Goal: Check status: Check status

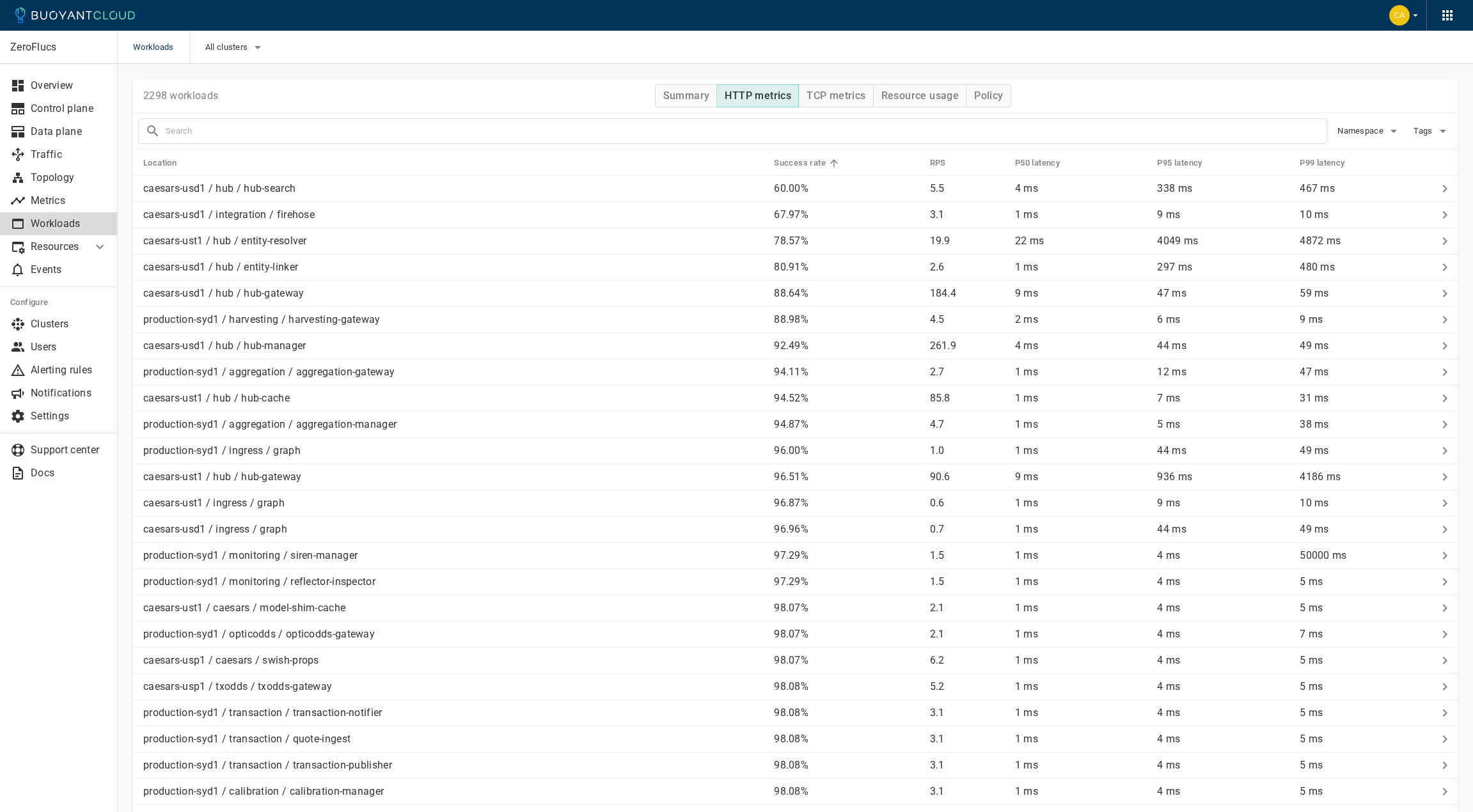
click at [203, 134] on input "text" at bounding box center [746, 131] width 1161 height 18
type input "optic"
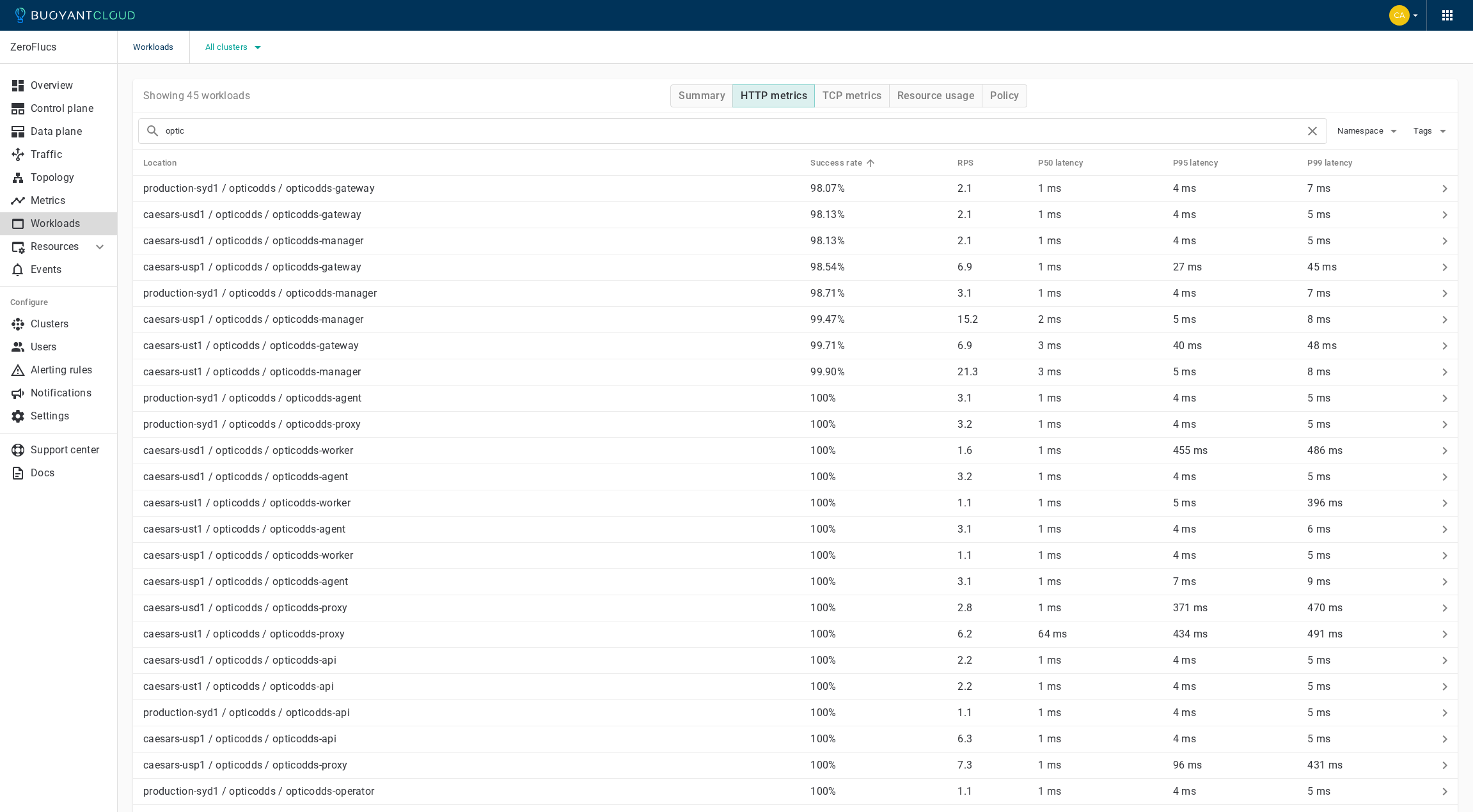
click at [231, 46] on span "All clusters" at bounding box center [228, 47] width 45 height 10
click at [248, 89] on span "caesars-usp1" at bounding box center [267, 86] width 63 height 13
click at [230, 89] on input "caesars-usp1" at bounding box center [222, 86] width 15 height 15
checkbox input "true"
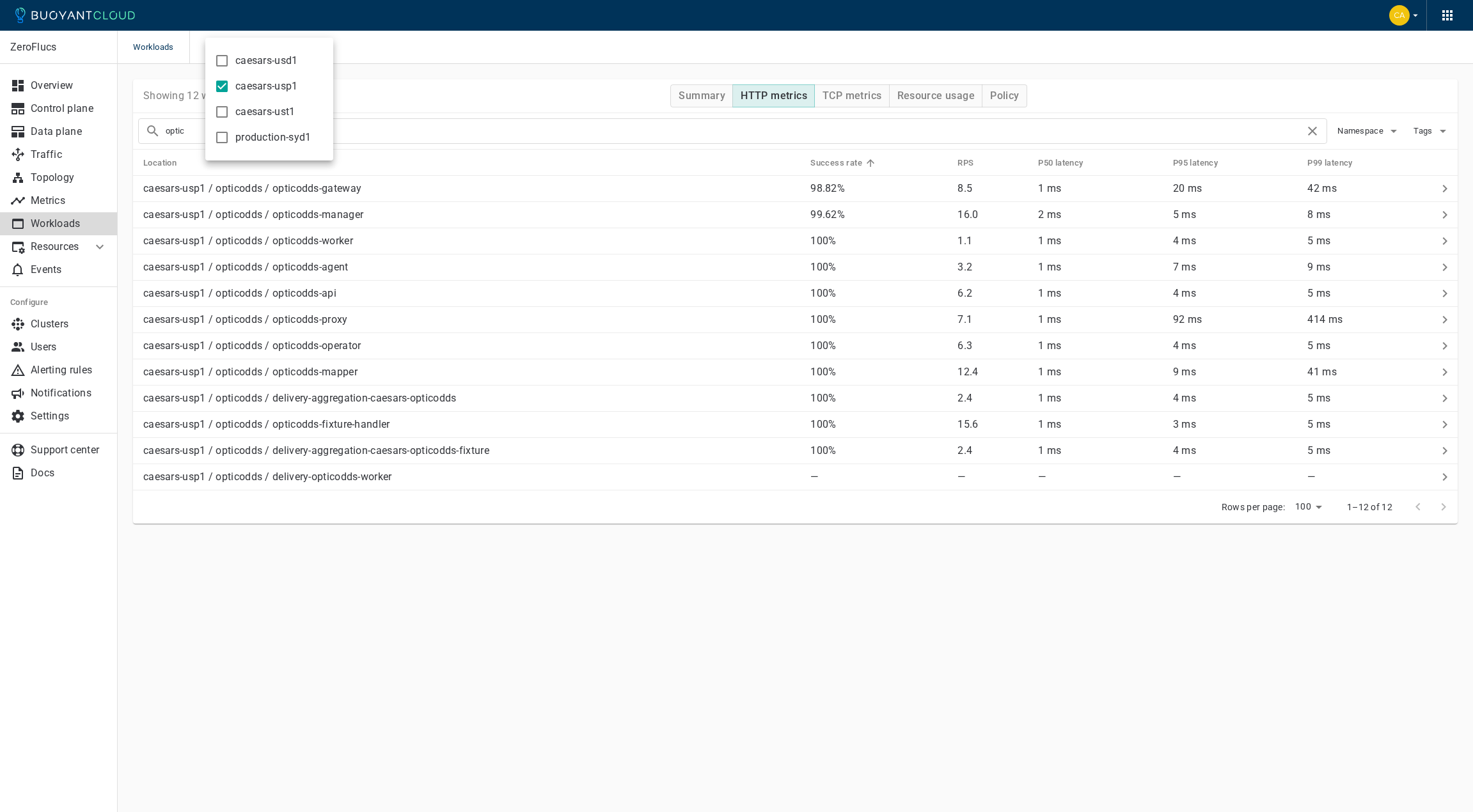
click at [276, 584] on div at bounding box center [736, 406] width 1473 height 812
click at [331, 455] on p "caesars-usp1 / opticodds / delivery-aggregation-caesars-opticodds-fixture" at bounding box center [316, 451] width 346 height 13
click at [332, 400] on p "caesars-usp1 / opticodds / delivery-aggregation-caesars-opticodds" at bounding box center [300, 398] width 314 height 13
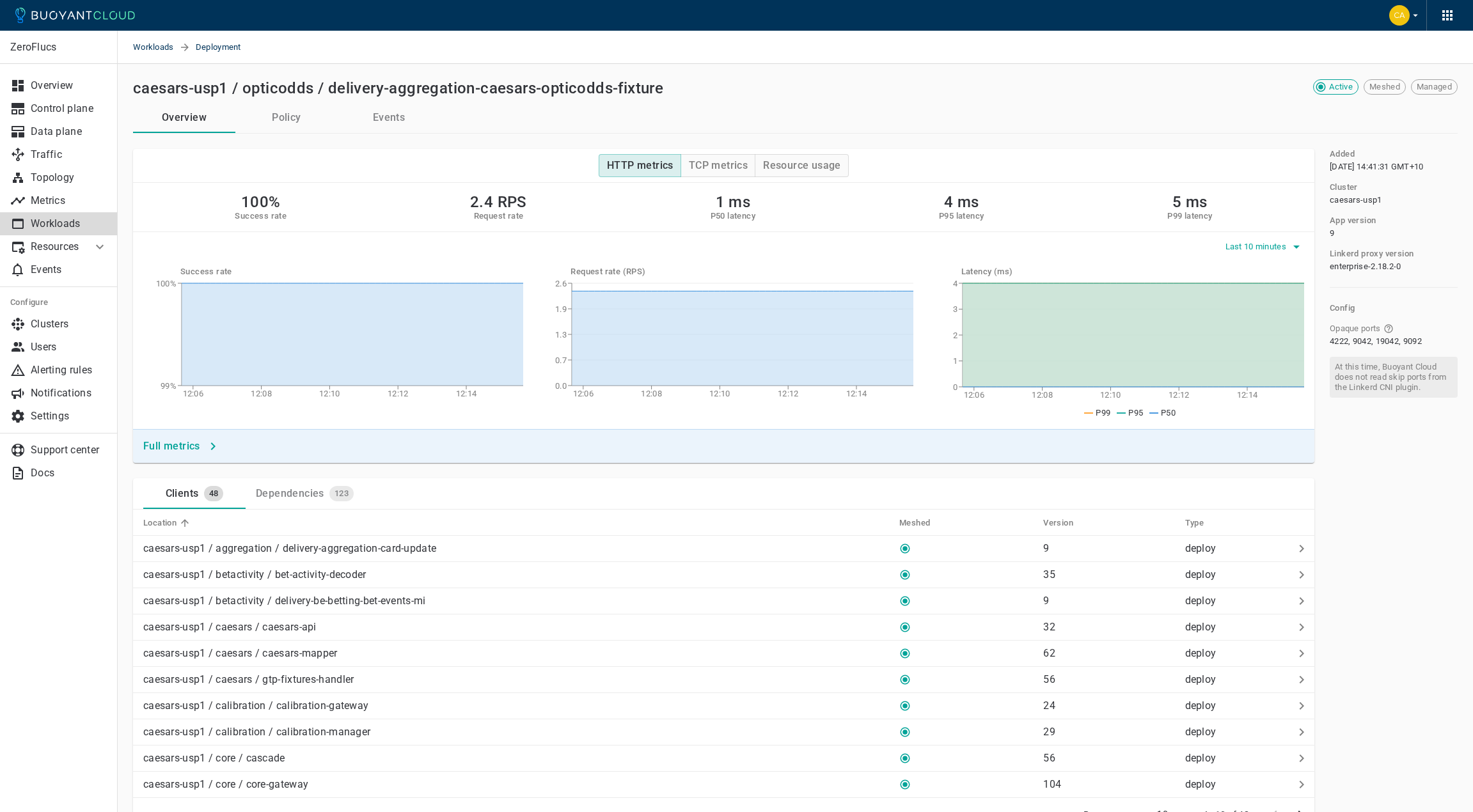
click at [1242, 248] on span "Last 10 minutes" at bounding box center [1257, 247] width 64 height 10
click at [1250, 343] on li "Last 24 hours" at bounding box center [1272, 342] width 97 height 23
click at [196, 438] on button "Full metrics" at bounding box center [181, 447] width 85 height 23
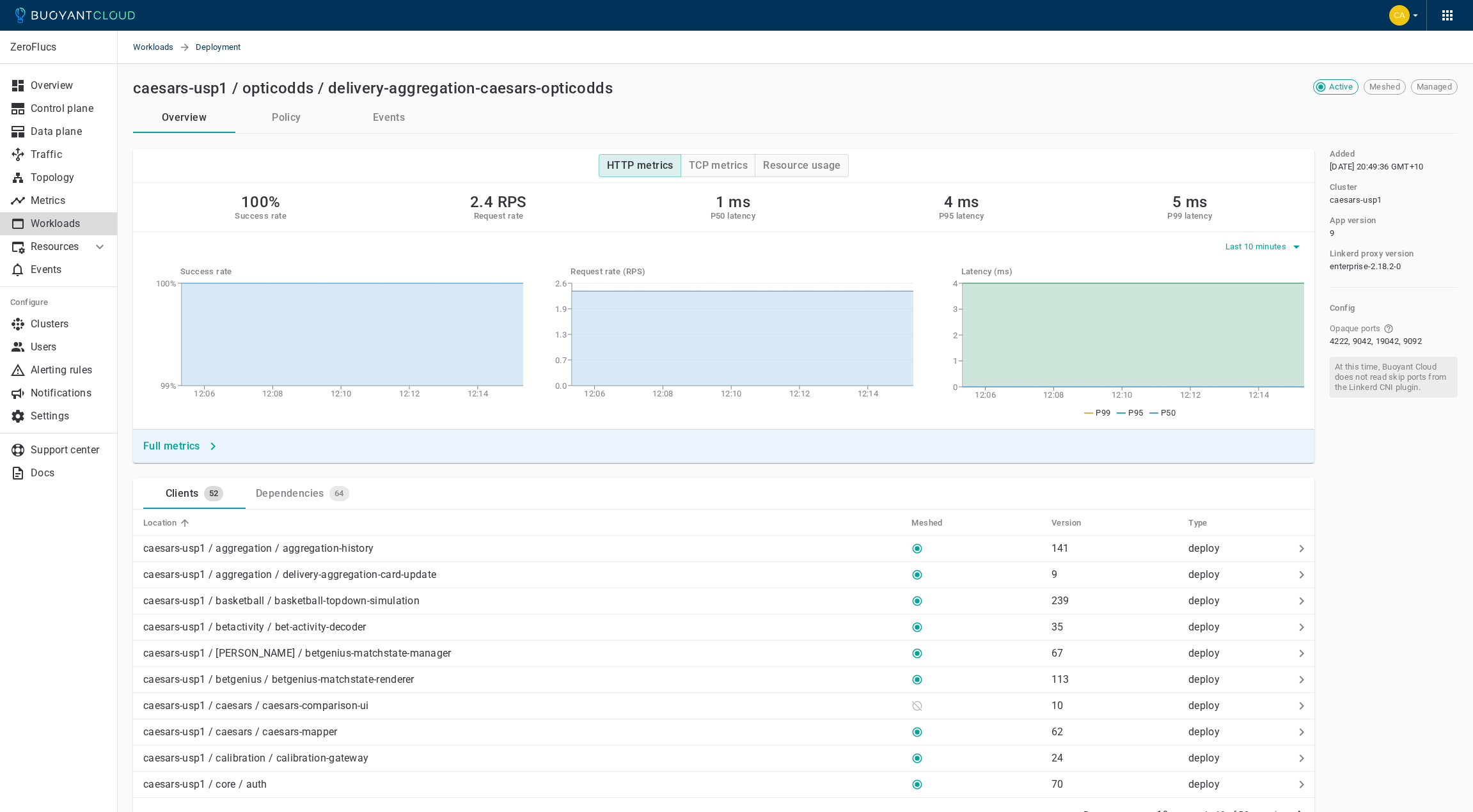
click at [1255, 245] on span "Last 10 minutes" at bounding box center [1257, 247] width 64 height 10
click at [1266, 345] on li "Last 24 hours" at bounding box center [1272, 342] width 97 height 23
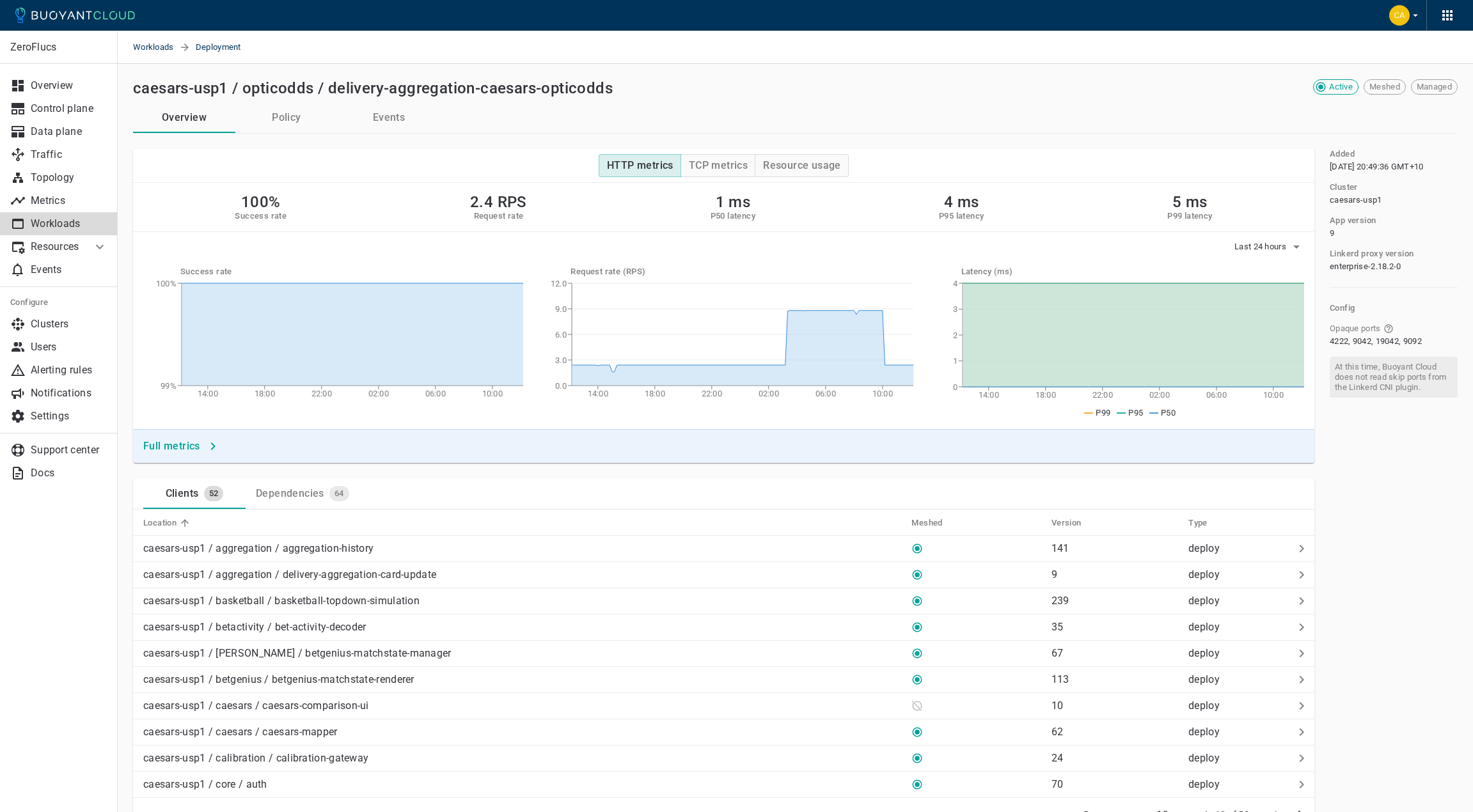
click at [203, 449] on button "Full metrics" at bounding box center [181, 447] width 85 height 23
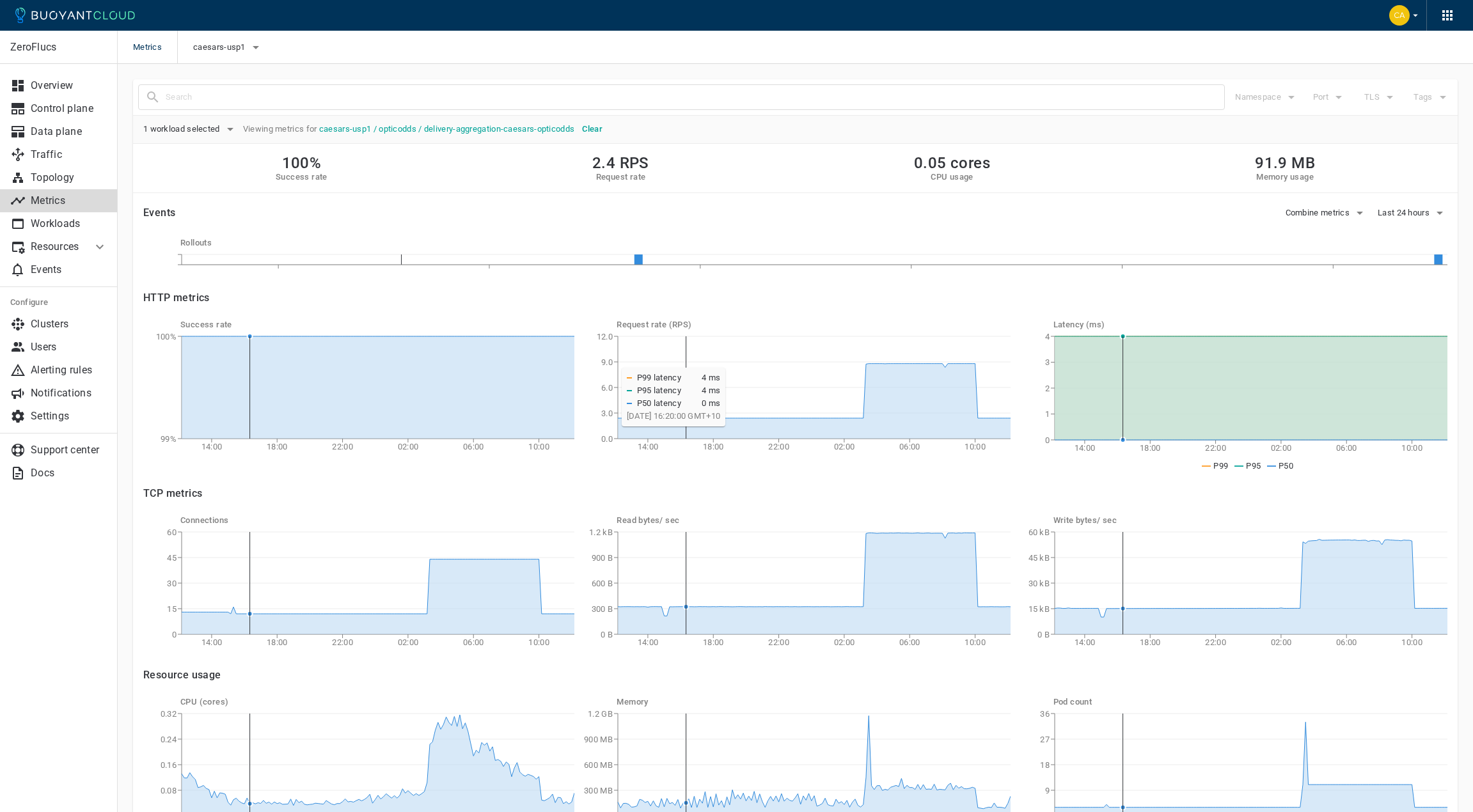
scroll to position [85, 0]
